Goal: Task Accomplishment & Management: Manage account settings

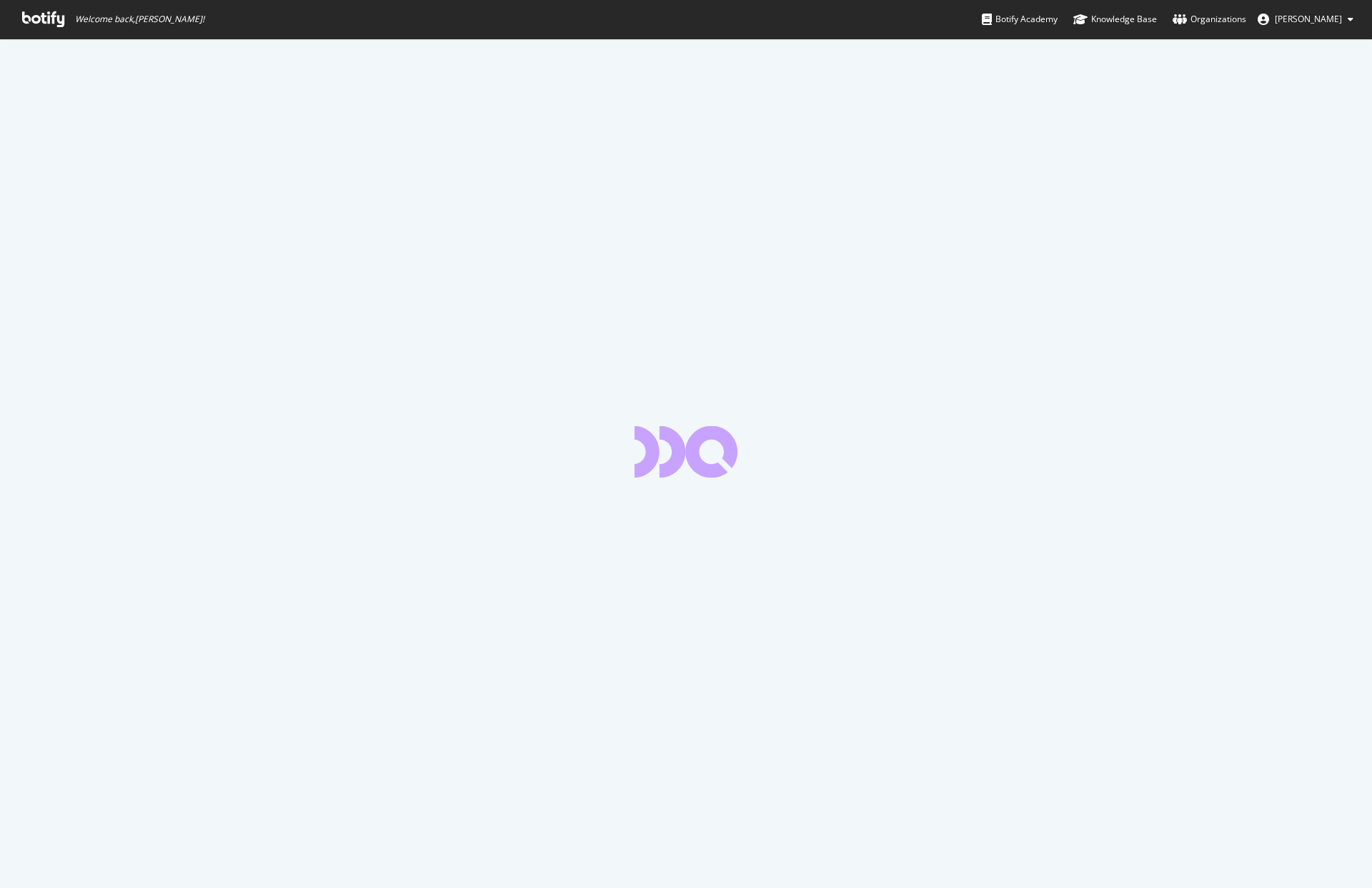
click at [1344, 15] on button "[PERSON_NAME]" at bounding box center [1305, 19] width 119 height 23
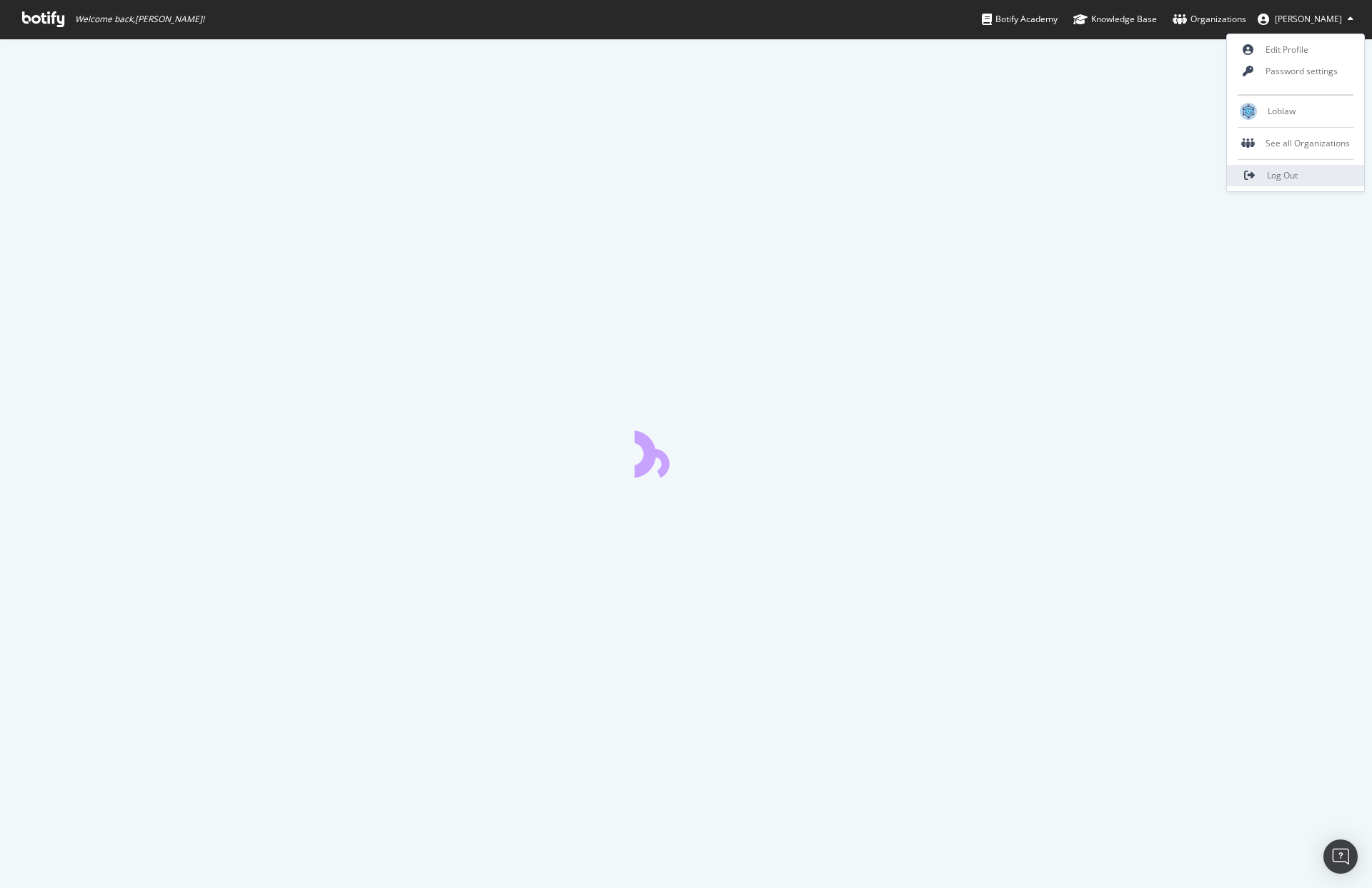
click at [1311, 169] on link "Log Out" at bounding box center [1295, 175] width 137 height 22
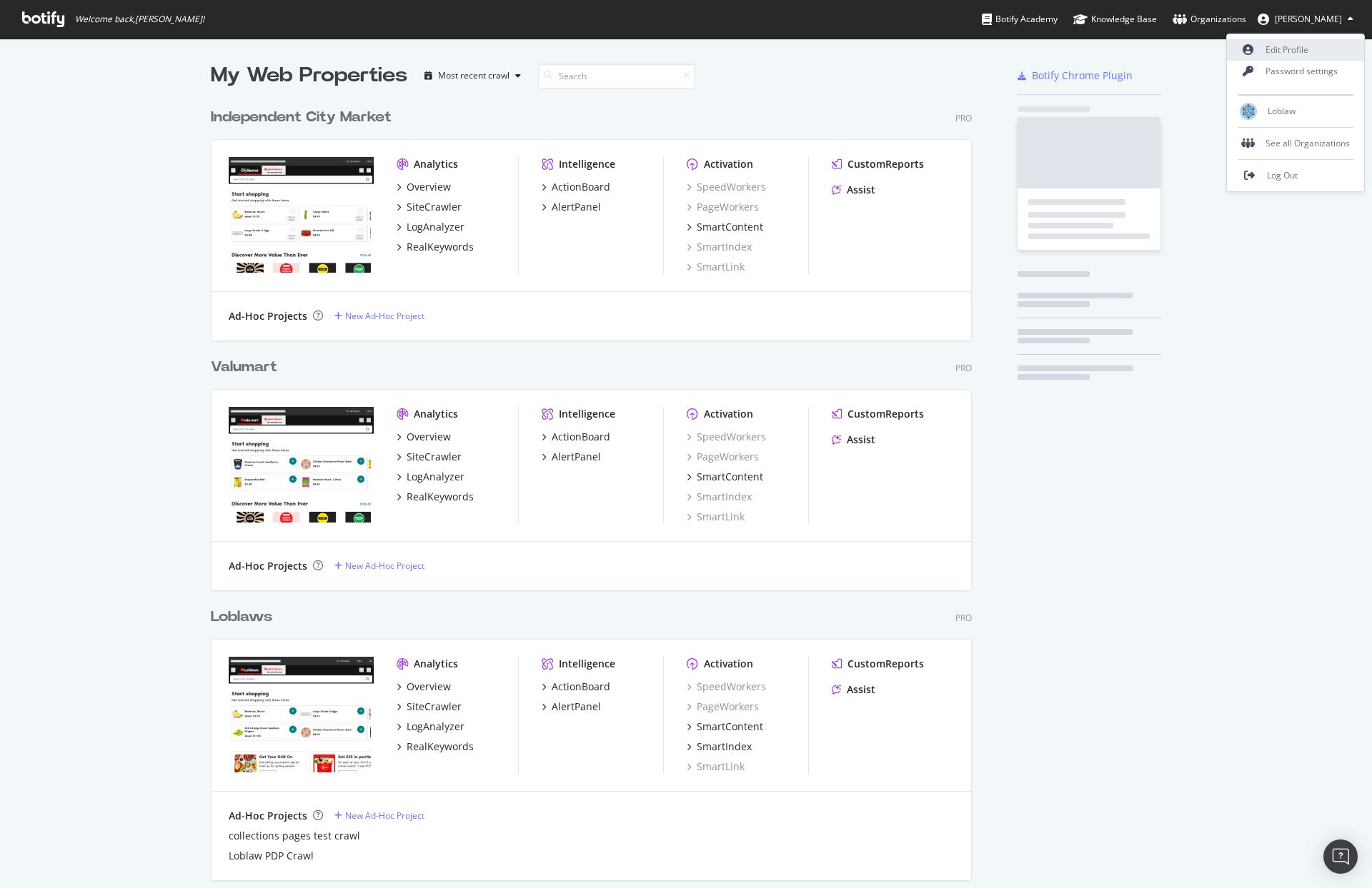
scroll to position [3591, 762]
